Goal: Task Accomplishment & Management: Manage account settings

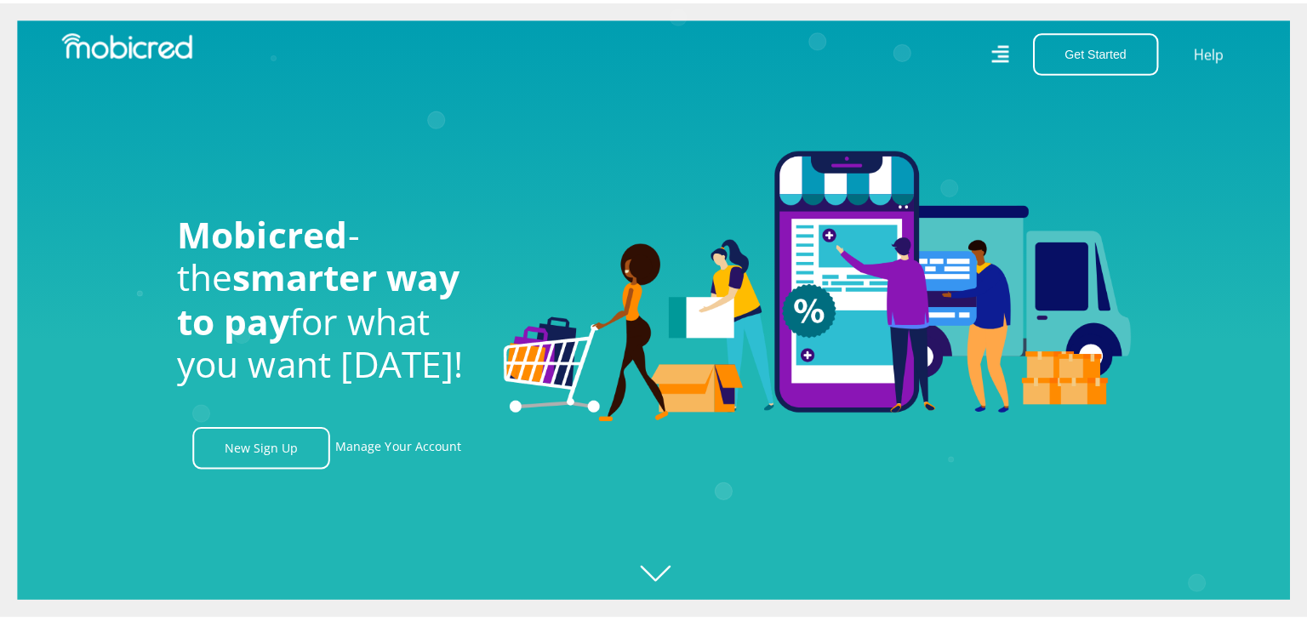
scroll to position [0, 3153]
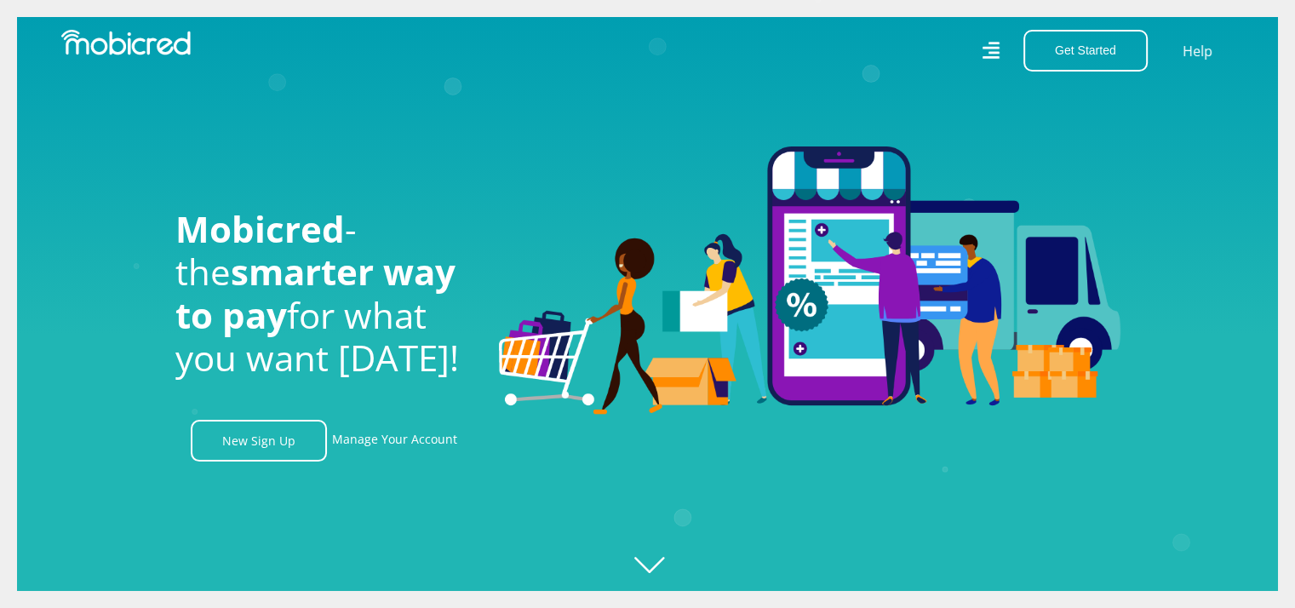
click at [995, 52] on icon at bounding box center [990, 51] width 18 height 18
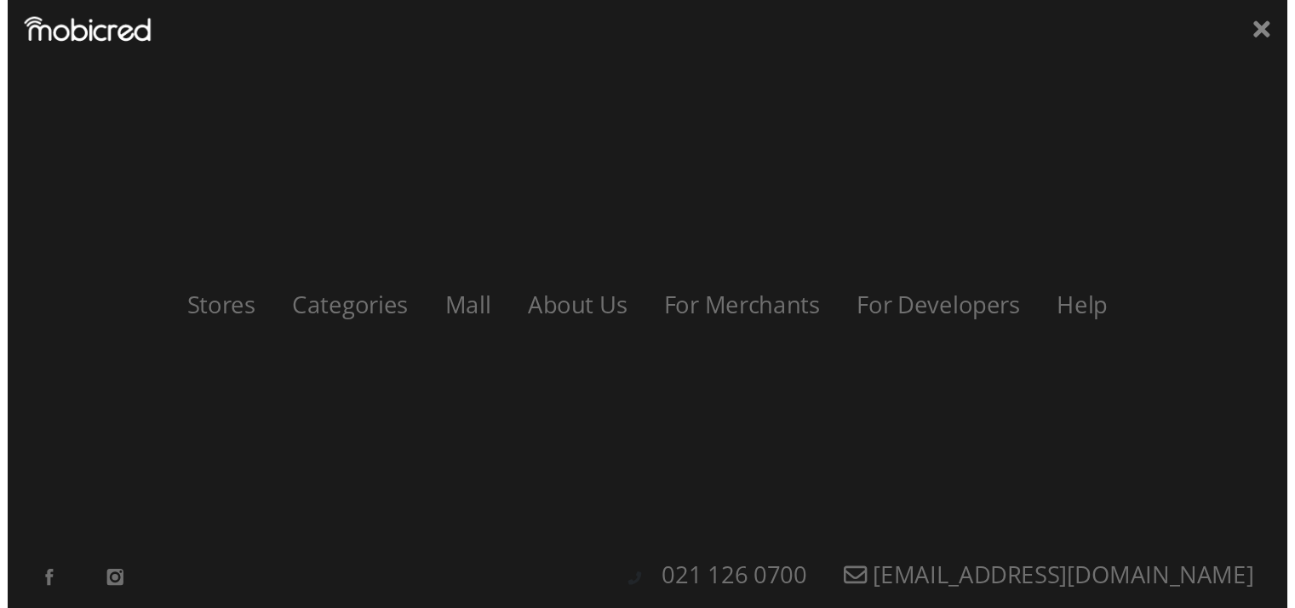
scroll to position [0, 3881]
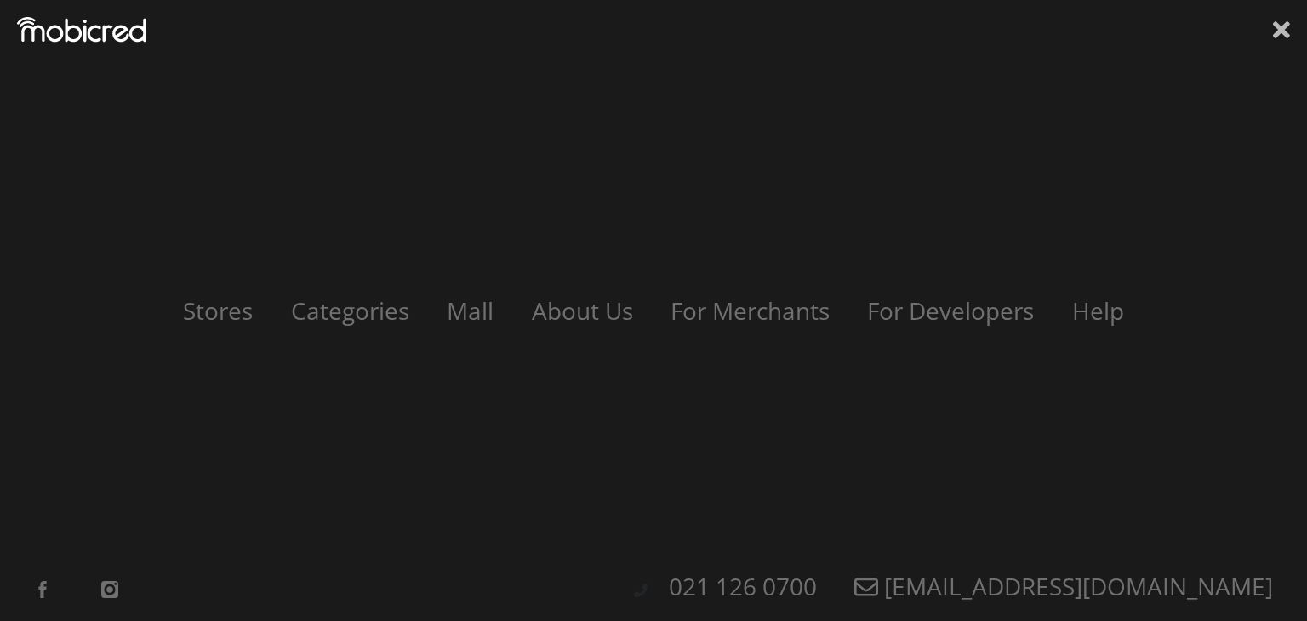
click at [1278, 32] on icon at bounding box center [1281, 29] width 17 height 17
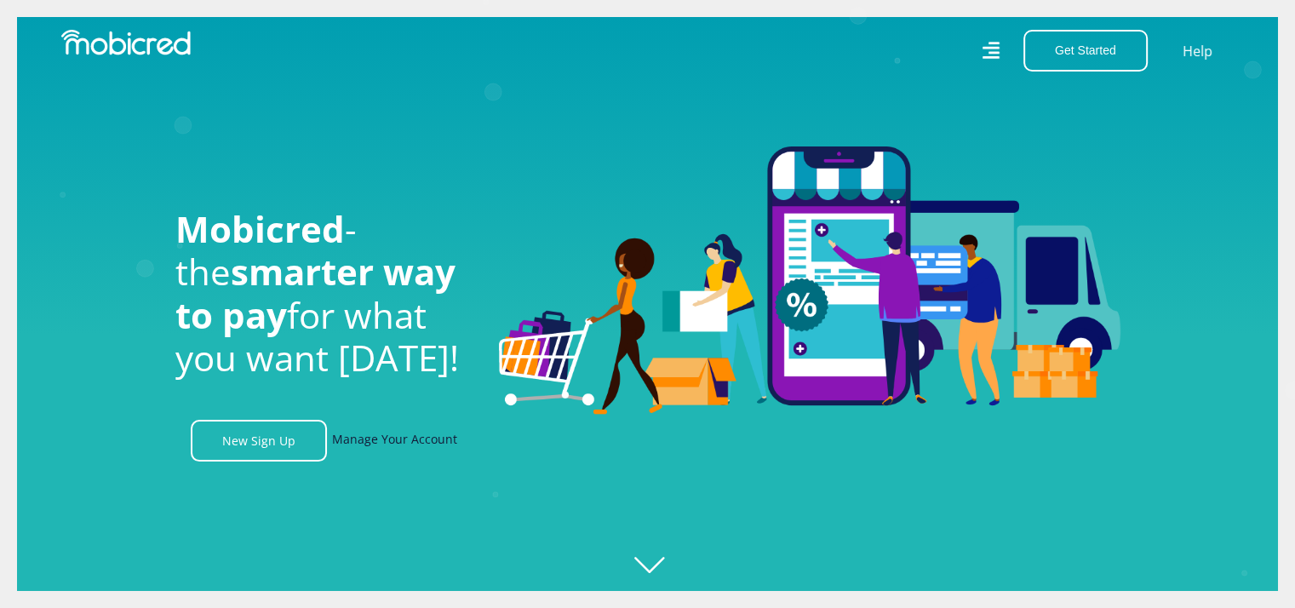
click at [401, 444] on link "Manage Your Account" at bounding box center [394, 441] width 125 height 42
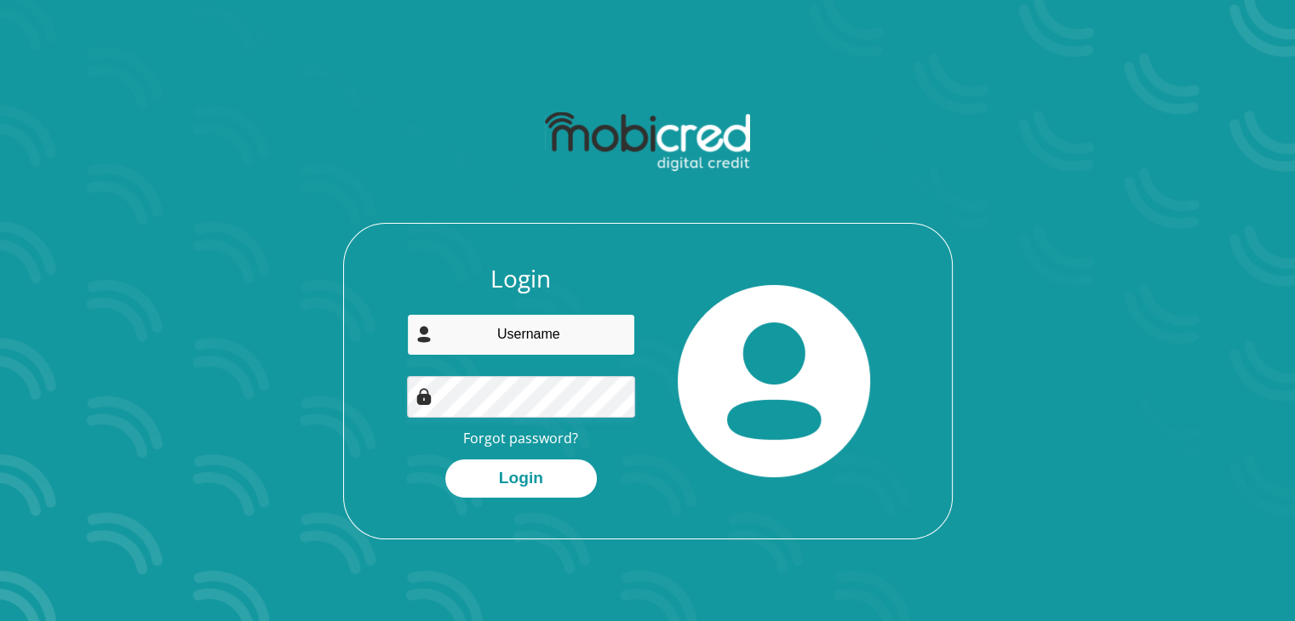
click at [501, 338] on input "email" at bounding box center [521, 335] width 228 height 42
type input "[PERSON_NAME][EMAIL_ADDRESS][DOMAIN_NAME]"
click at [445, 460] on button "Login" at bounding box center [521, 479] width 152 height 38
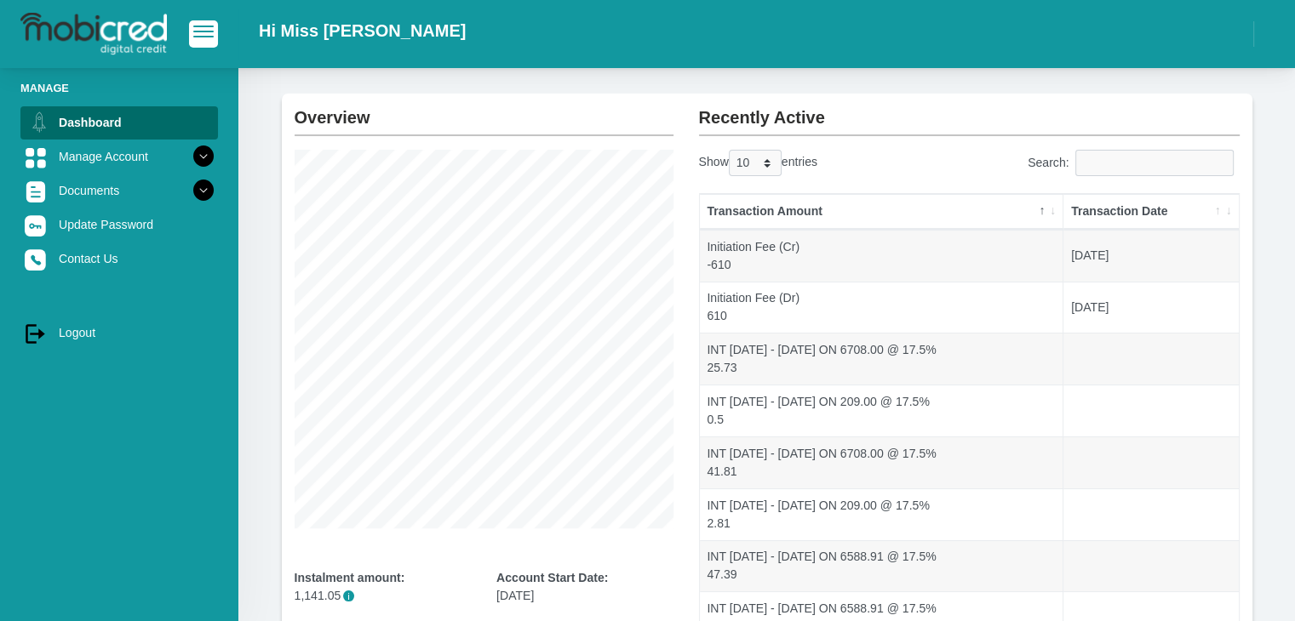
scroll to position [102, 0]
